Goal: Information Seeking & Learning: Learn about a topic

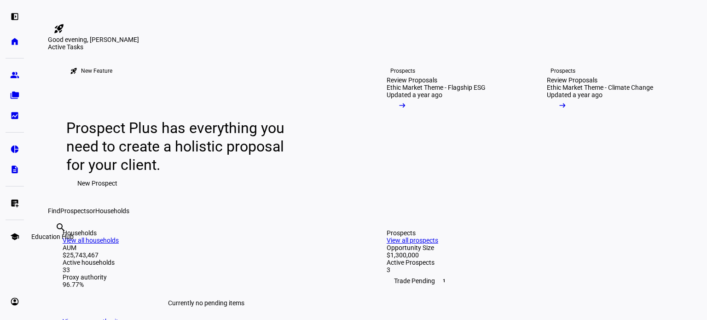
click at [17, 240] on eth-mat-symbol "school" at bounding box center [14, 236] width 9 height 9
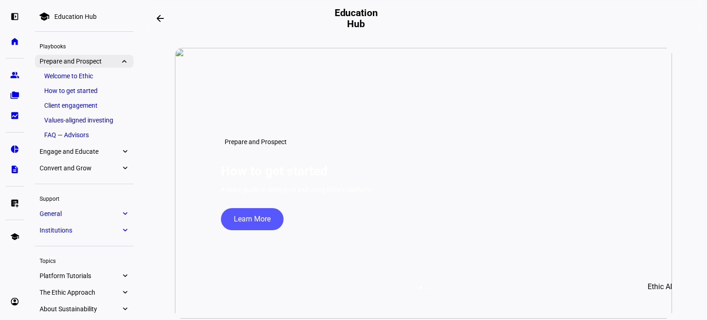
click at [58, 65] on span "Prepare and Prospect" at bounding box center [80, 61] width 81 height 7
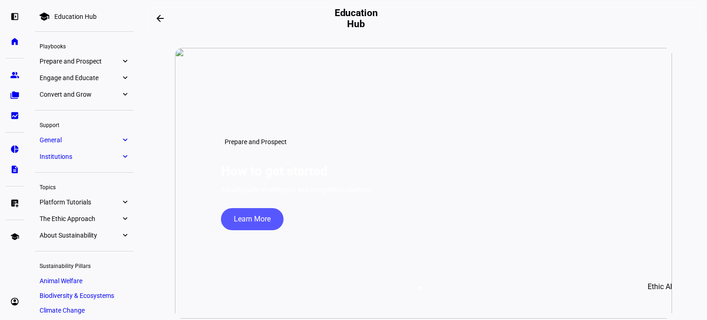
scroll to position [50, 0]
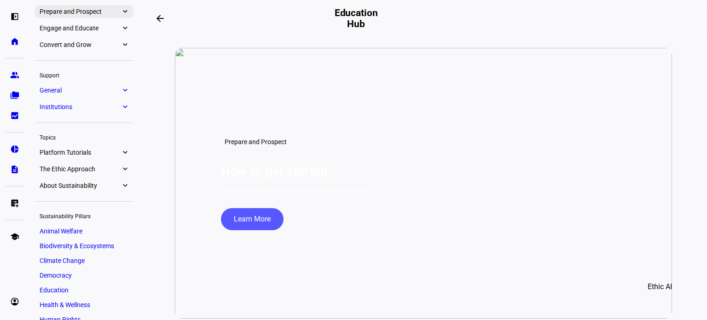
click at [71, 16] on link "Prepare and Prospect expand_more" at bounding box center [84, 11] width 98 height 13
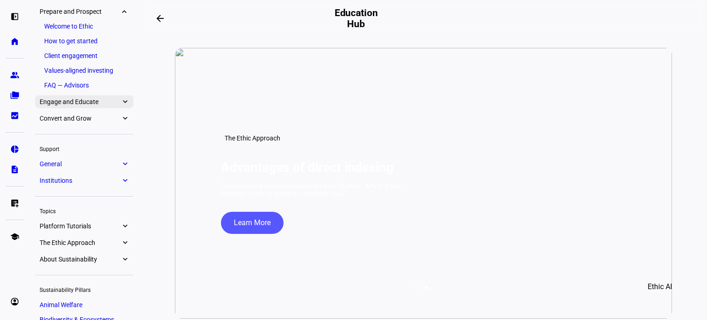
click at [82, 102] on span "Engage and Educate" at bounding box center [80, 101] width 81 height 7
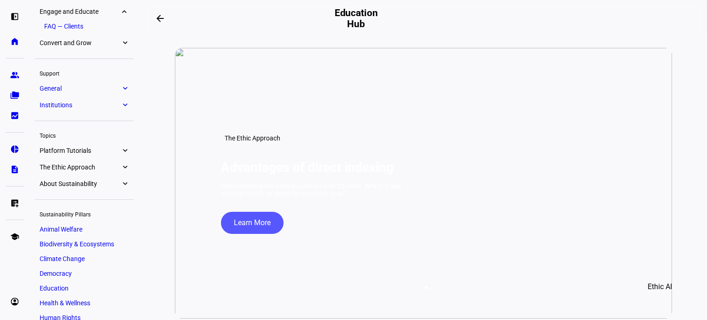
scroll to position [140, 0]
click at [77, 44] on span "Convert and Grow" at bounding box center [80, 42] width 81 height 7
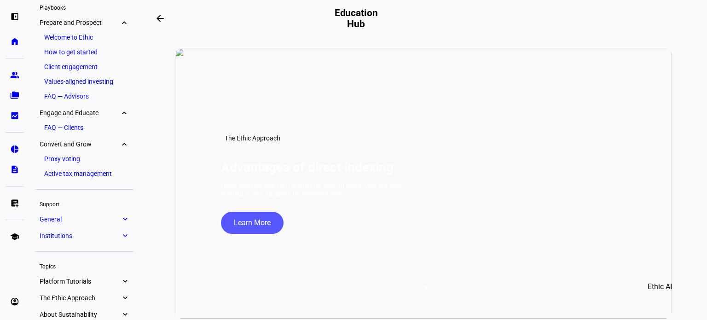
scroll to position [0, 0]
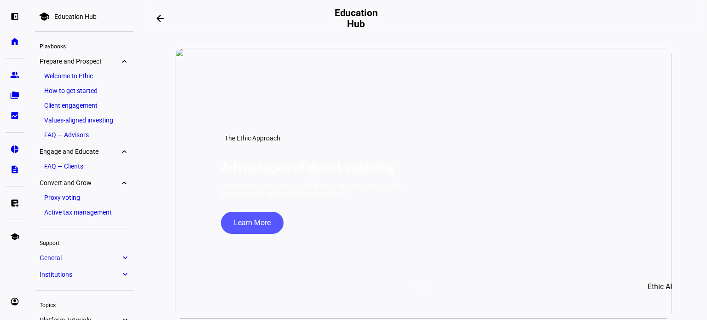
click at [80, 79] on link "Welcome to Ethic" at bounding box center [84, 75] width 89 height 13
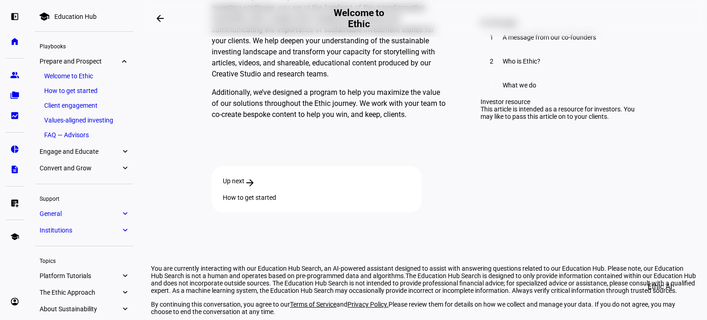
scroll to position [2690, 0]
click at [410, 177] on div "Up next arrow_forward" at bounding box center [317, 182] width 188 height 11
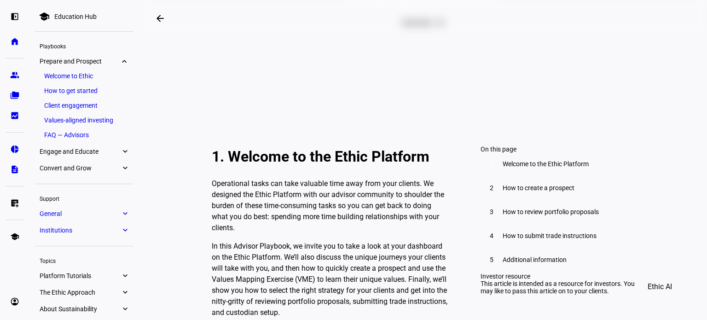
scroll to position [176, 0]
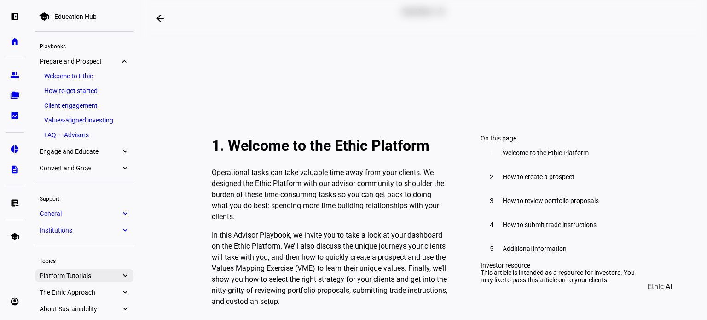
click at [101, 277] on span "Platform Tutorials" at bounding box center [80, 275] width 81 height 7
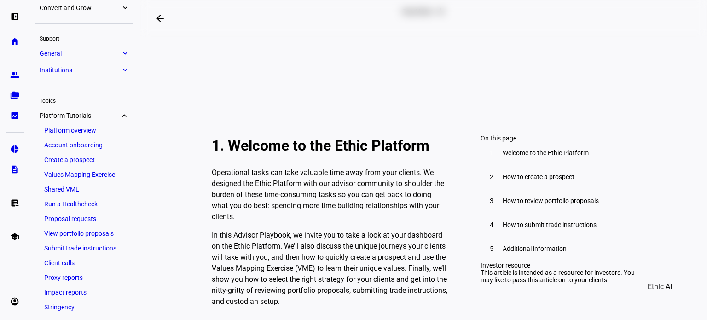
scroll to position [160, 0]
click at [92, 132] on link "Platform overview" at bounding box center [84, 130] width 89 height 13
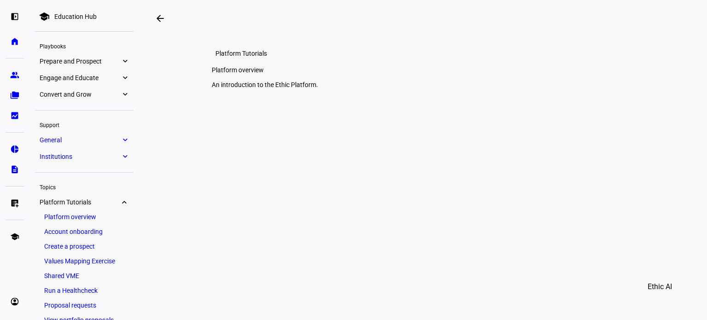
click at [98, 62] on span "Prepare and Prospect" at bounding box center [80, 61] width 81 height 7
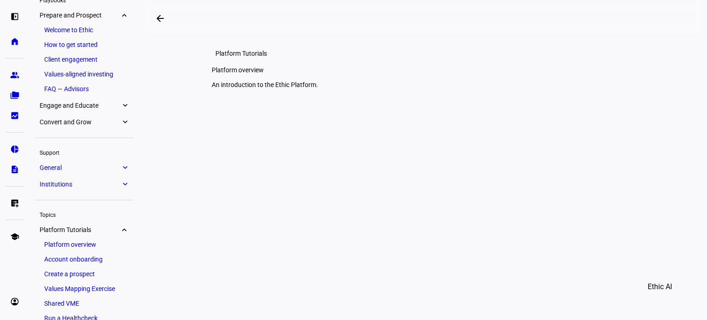
scroll to position [50, 0]
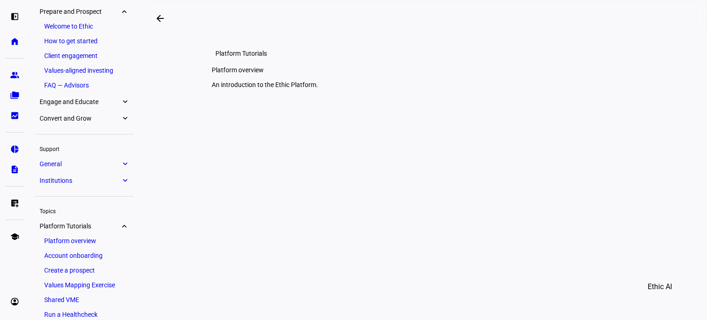
click at [91, 31] on link "Welcome to Ethic" at bounding box center [84, 26] width 89 height 13
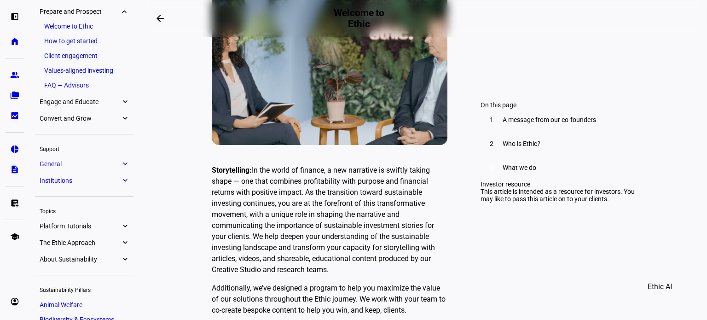
scroll to position [2699, 0]
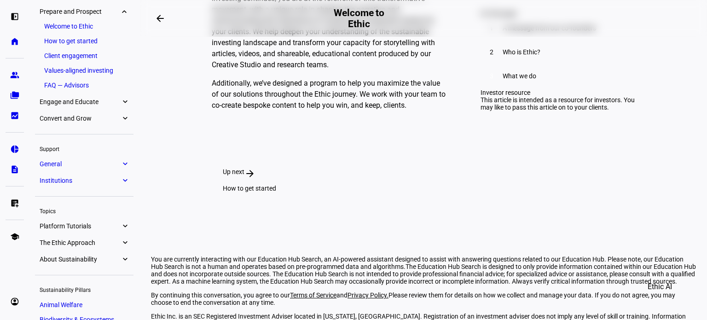
click at [410, 184] on div "How to get started" at bounding box center [317, 187] width 188 height 7
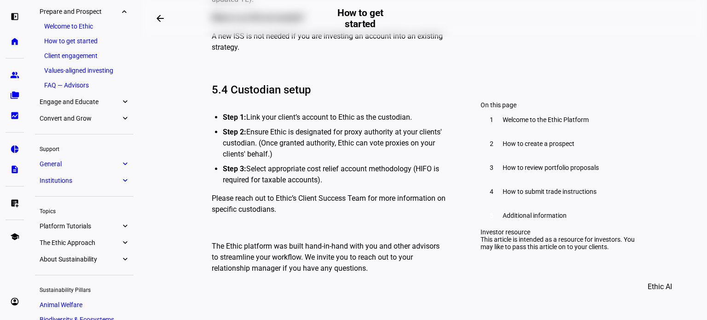
scroll to position [5061, 0]
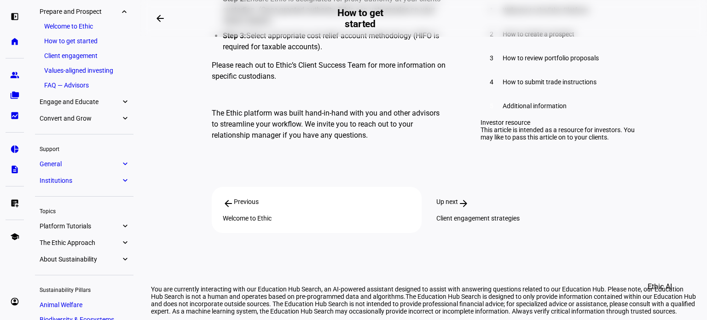
click at [496, 198] on div "Up next arrow_forward" at bounding box center [530, 203] width 188 height 11
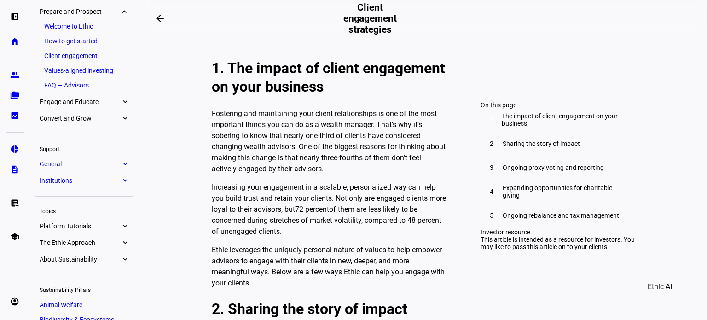
scroll to position [252, 0]
